Goal: Information Seeking & Learning: Learn about a topic

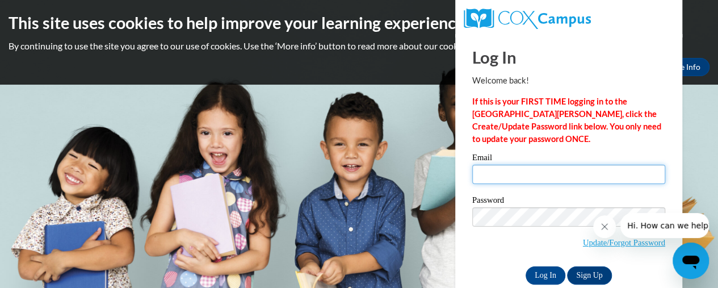
click at [481, 179] on input "Email" at bounding box center [568, 174] width 193 height 19
click at [535, 175] on input "vanessap@ymcca.org" at bounding box center [568, 174] width 193 height 19
type input "[EMAIL_ADDRESS][DOMAIN_NAME]"
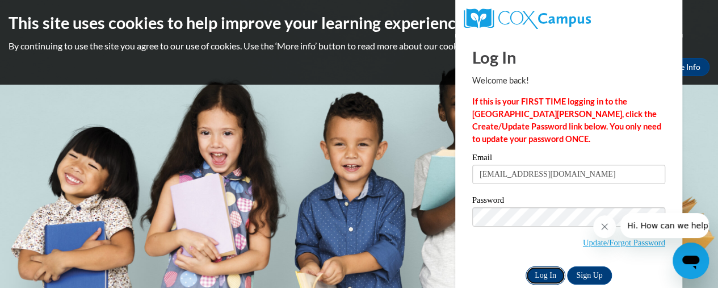
click at [544, 278] on input "Log In" at bounding box center [546, 275] width 40 height 18
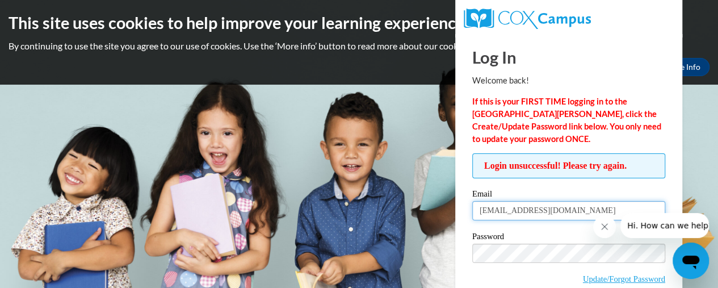
click at [552, 218] on input "[EMAIL_ADDRESS][DOMAIN_NAME]" at bounding box center [568, 210] width 193 height 19
type input "[EMAIL_ADDRESS][DOMAIN_NAME]"
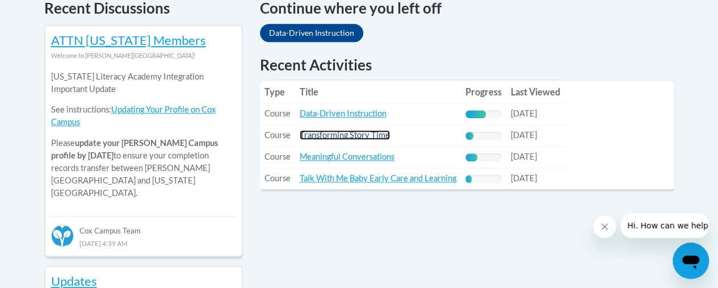
click at [325, 134] on link "Transforming Story Time" at bounding box center [345, 135] width 90 height 10
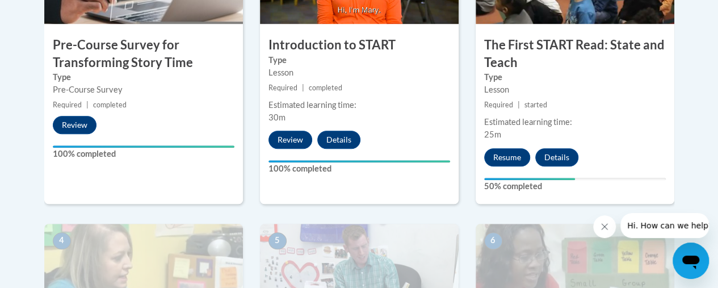
scroll to position [469, 0]
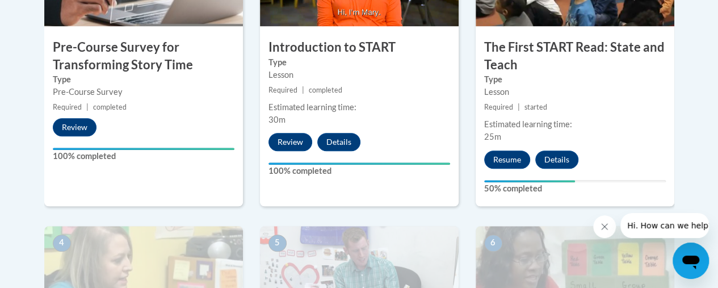
click at [405, 166] on label "100% completed" at bounding box center [360, 171] width 182 height 12
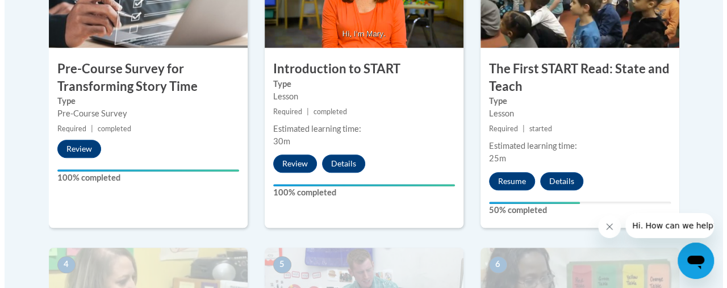
scroll to position [448, 0]
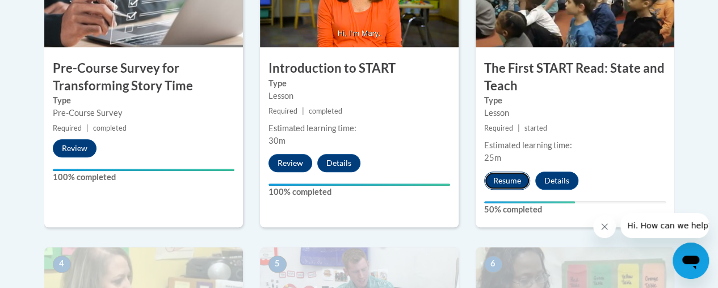
click at [492, 181] on button "Resume" at bounding box center [507, 180] width 46 height 18
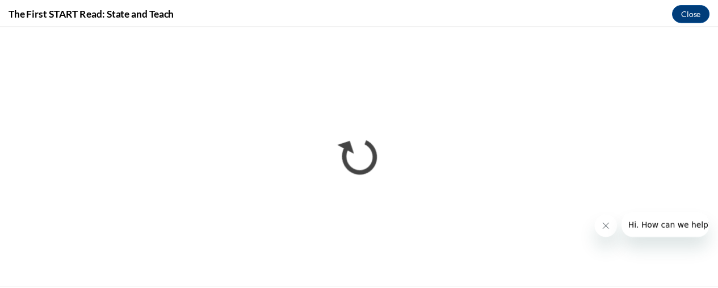
scroll to position [0, 0]
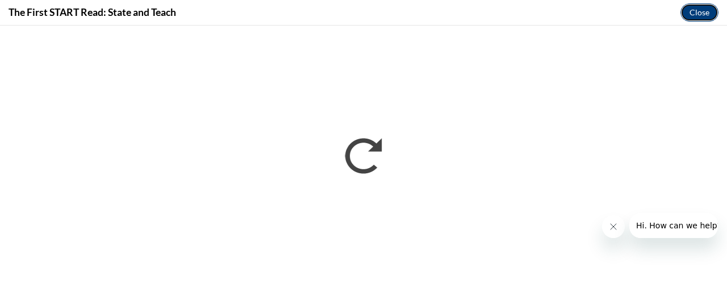
click at [696, 12] on button "Close" at bounding box center [699, 12] width 38 height 18
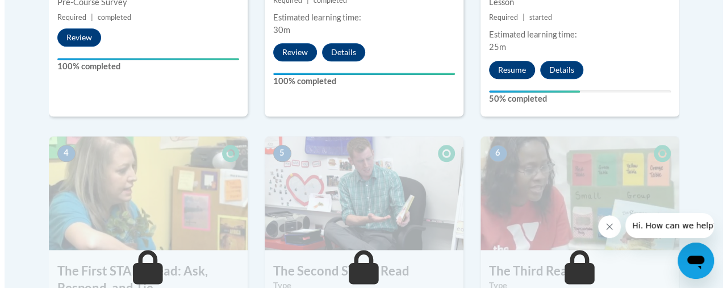
scroll to position [552, 0]
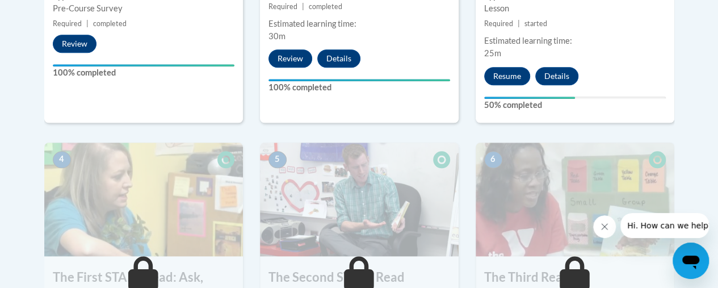
click at [505, 78] on button "Resume" at bounding box center [507, 76] width 46 height 18
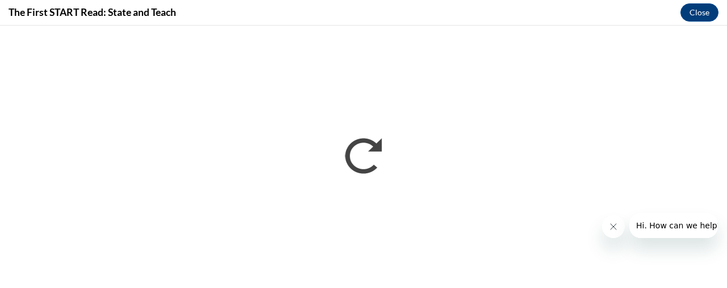
scroll to position [0, 0]
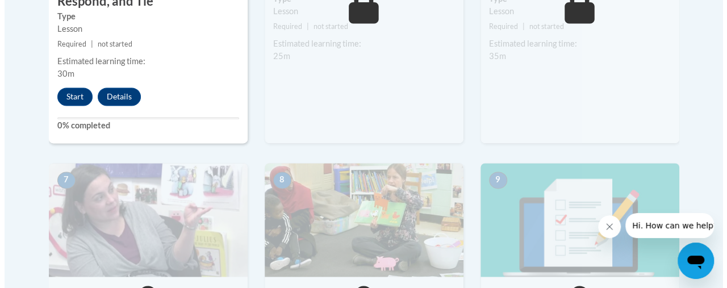
scroll to position [844, 0]
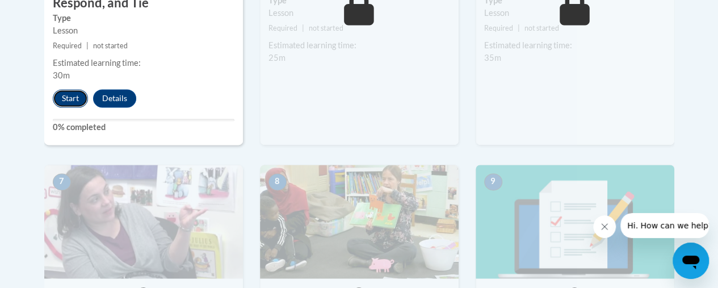
click at [72, 91] on button "Start" at bounding box center [70, 98] width 35 height 18
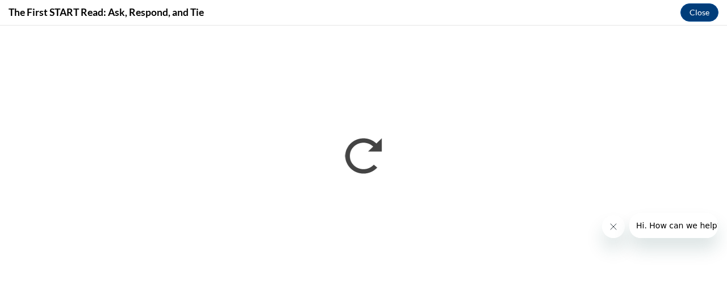
scroll to position [0, 0]
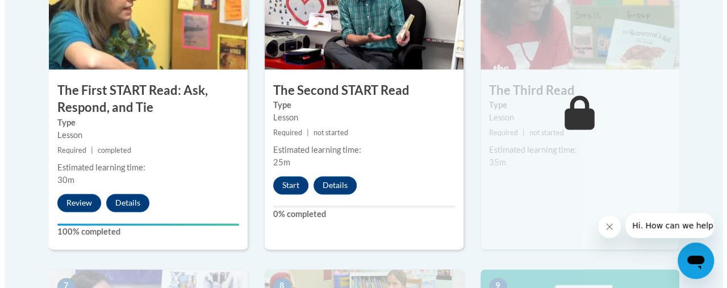
scroll to position [794, 0]
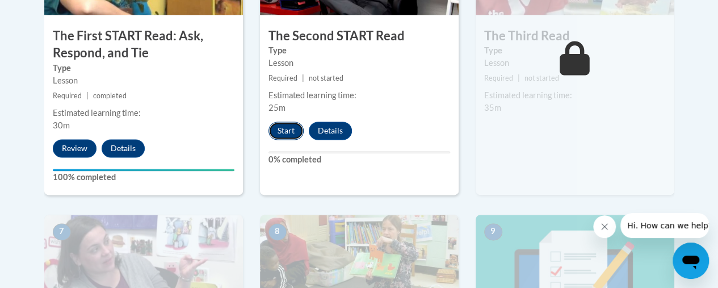
click at [285, 124] on button "Start" at bounding box center [286, 131] width 35 height 18
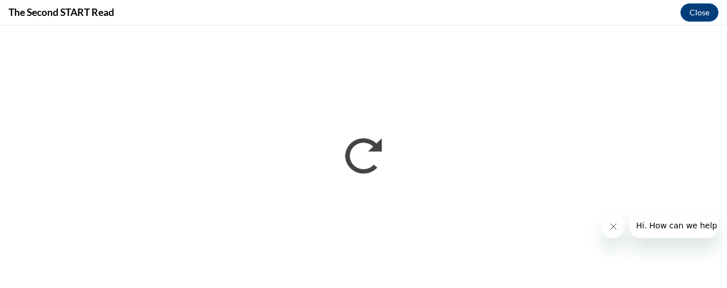
scroll to position [0, 0]
click at [609, 225] on icon "Close message from company" at bounding box center [612, 226] width 9 height 9
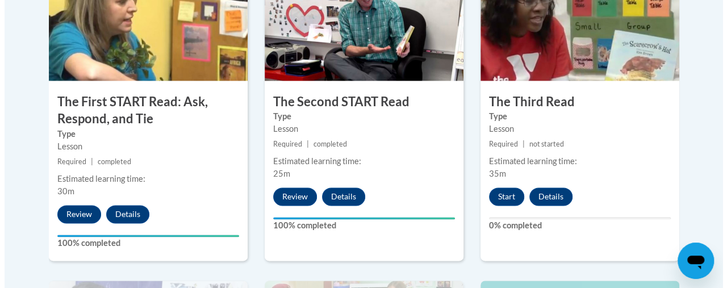
scroll to position [736, 0]
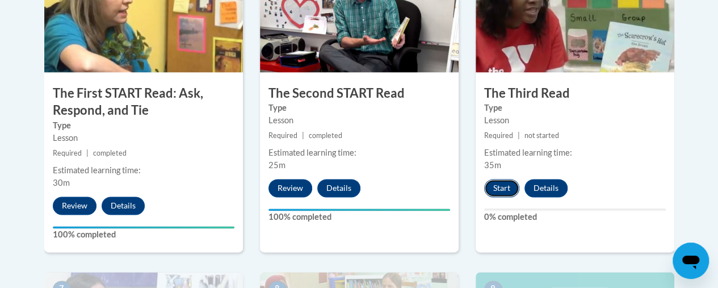
click at [498, 181] on button "Start" at bounding box center [501, 188] width 35 height 18
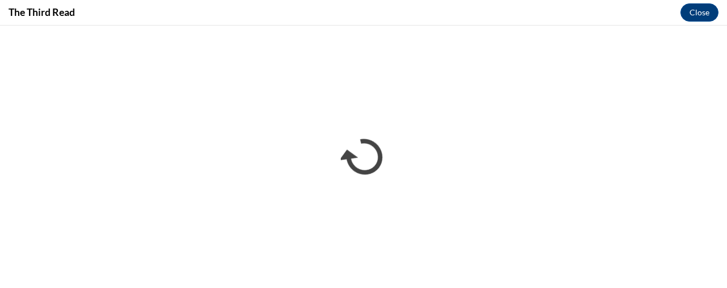
scroll to position [0, 0]
